Goal: Task Accomplishment & Management: Manage account settings

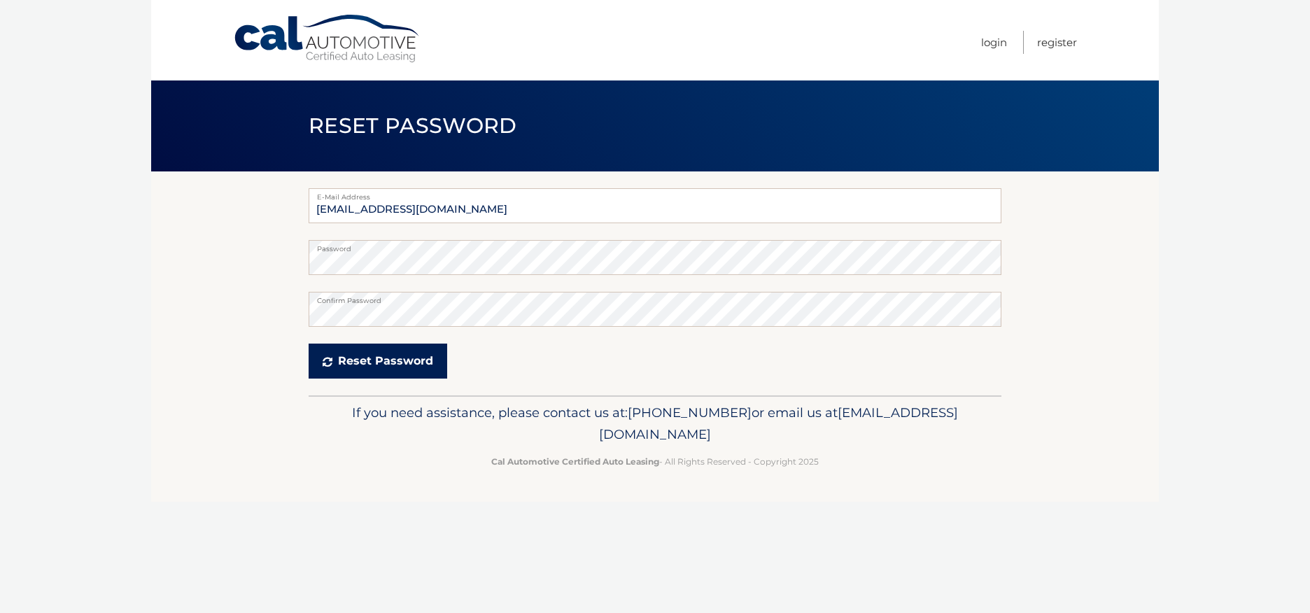
click at [369, 365] on button "Reset Password" at bounding box center [378, 361] width 139 height 35
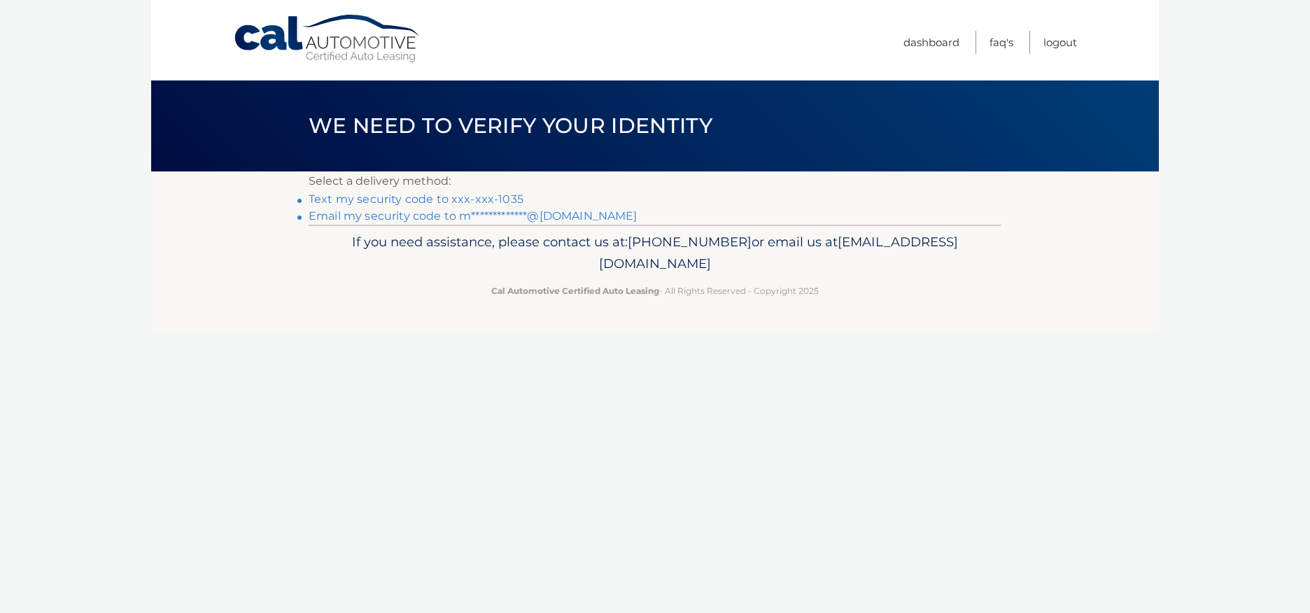
click at [554, 216] on link "**********" at bounding box center [473, 215] width 329 height 13
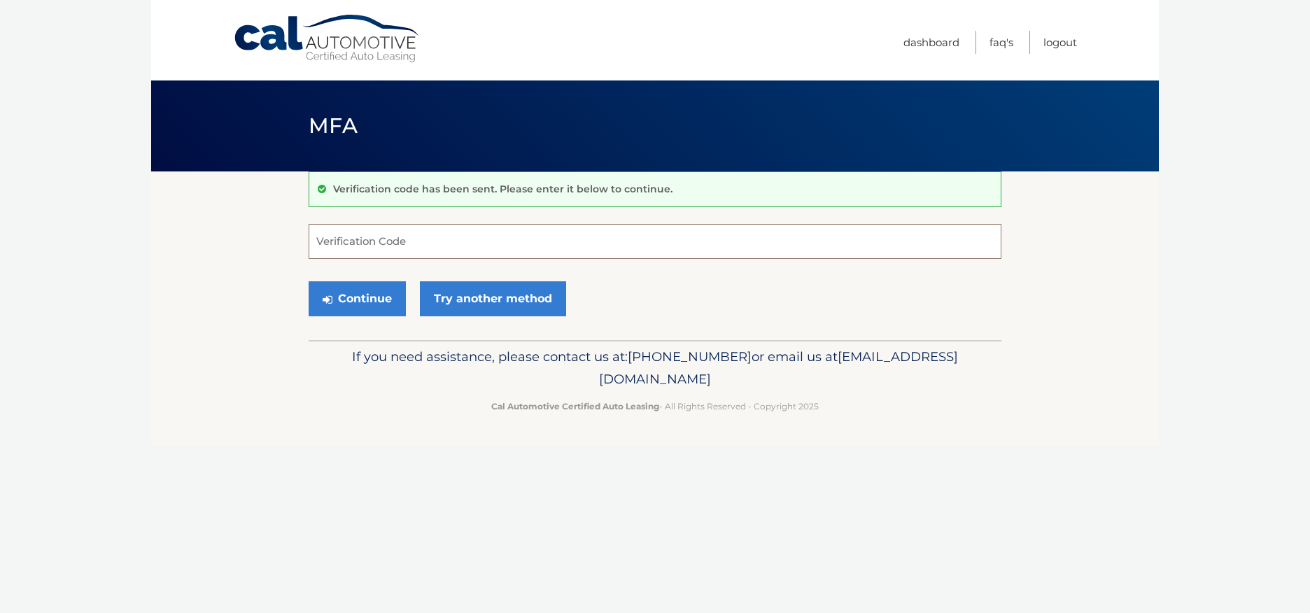
click at [460, 241] on input "Verification Code" at bounding box center [655, 241] width 693 height 35
paste input "835655"
type input "835655"
click at [309, 281] on button "Continue" at bounding box center [357, 298] width 97 height 35
click at [374, 300] on button "Continue" at bounding box center [357, 298] width 97 height 35
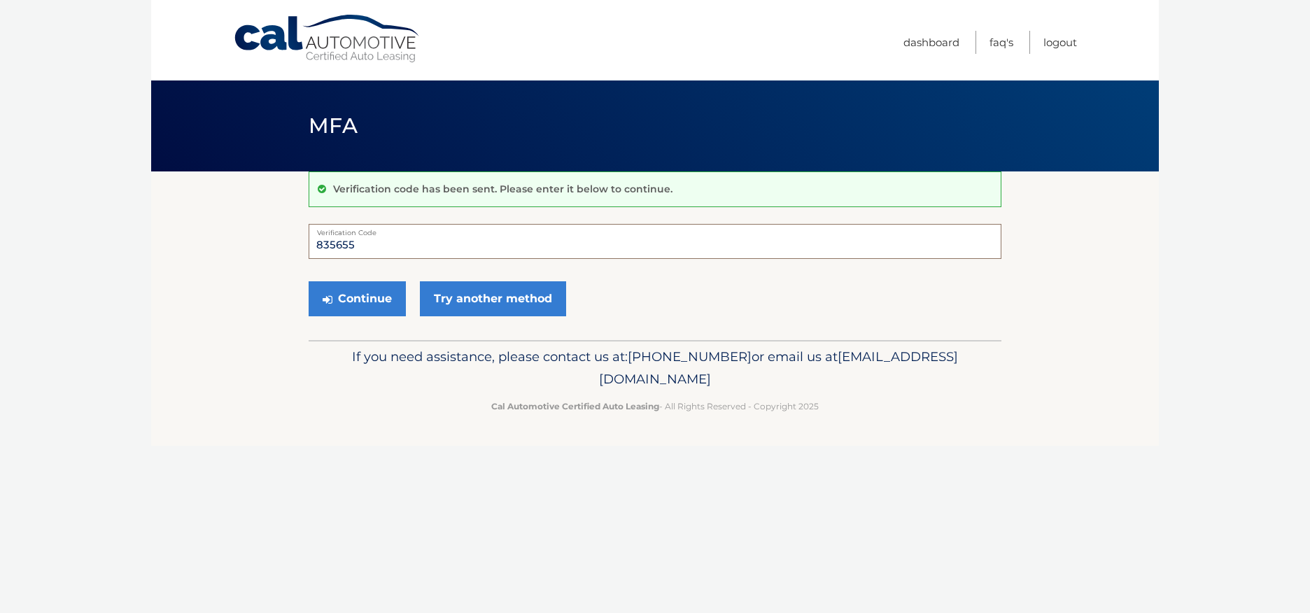
click at [423, 250] on input "835655" at bounding box center [655, 241] width 693 height 35
click at [366, 299] on button "Continue" at bounding box center [357, 298] width 97 height 35
click at [615, 271] on form "835655 Verification Code Continue Try another method" at bounding box center [655, 273] width 693 height 99
click at [354, 293] on button "Continue" at bounding box center [357, 298] width 97 height 35
